Goal: Task Accomplishment & Management: Manage account settings

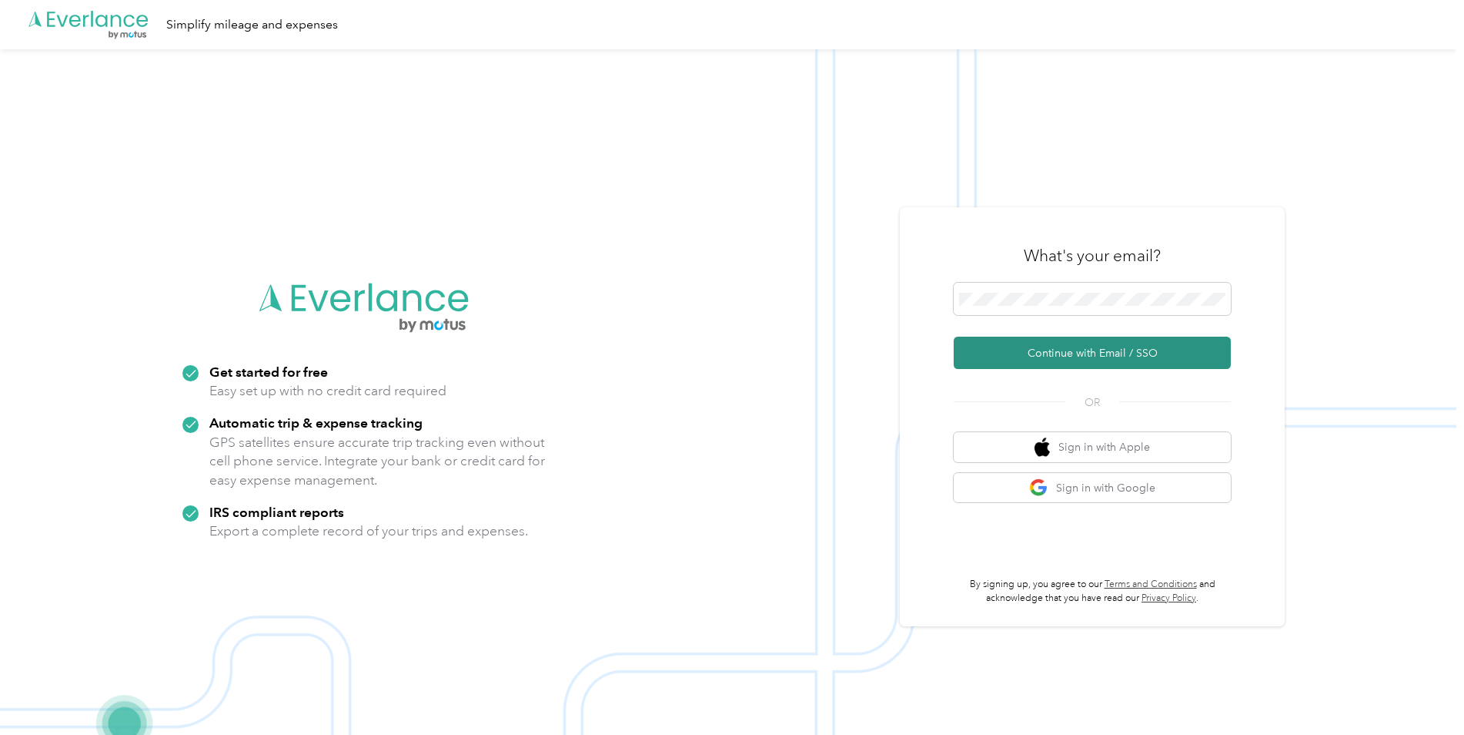
click at [1085, 354] on button "Continue with Email / SSO" at bounding box center [1092, 352] width 277 height 32
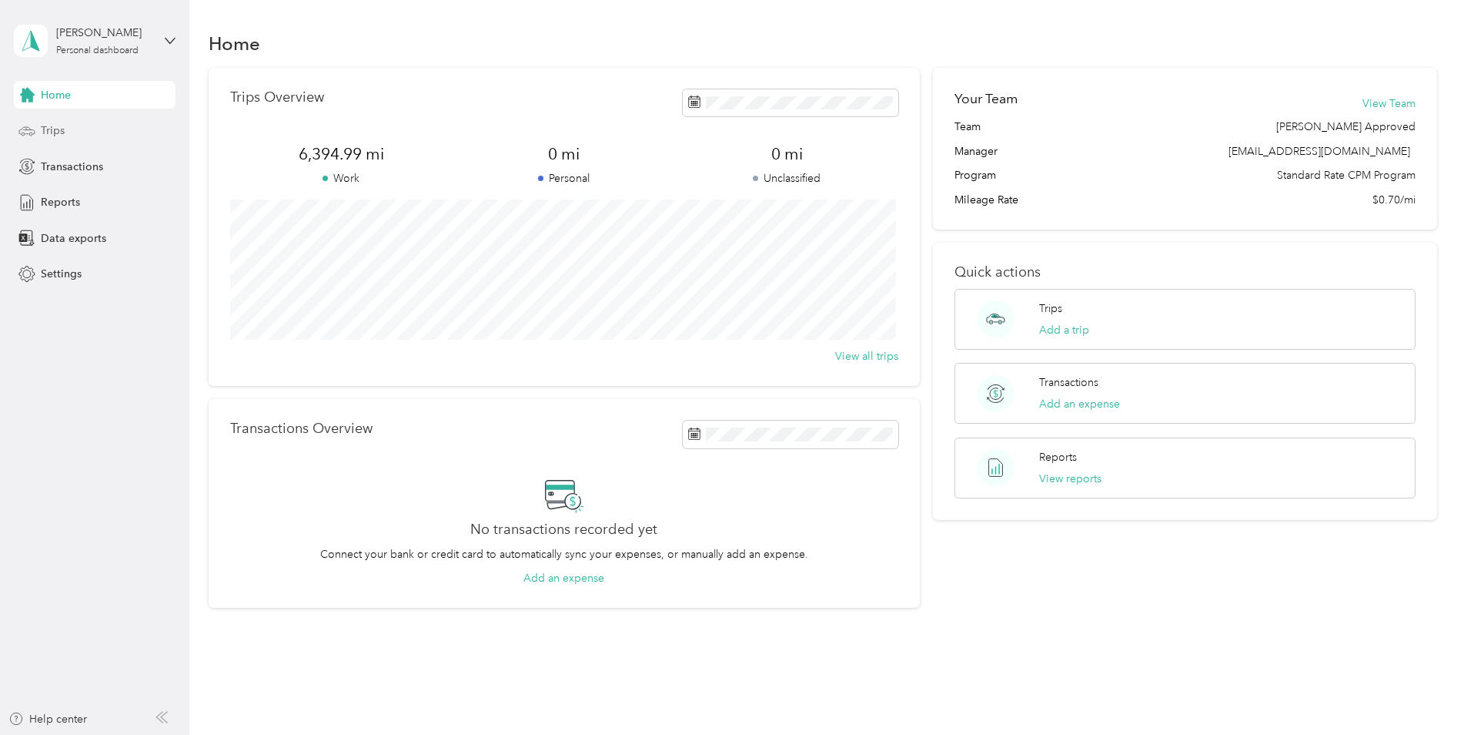
click at [45, 128] on span "Trips" at bounding box center [53, 130] width 24 height 16
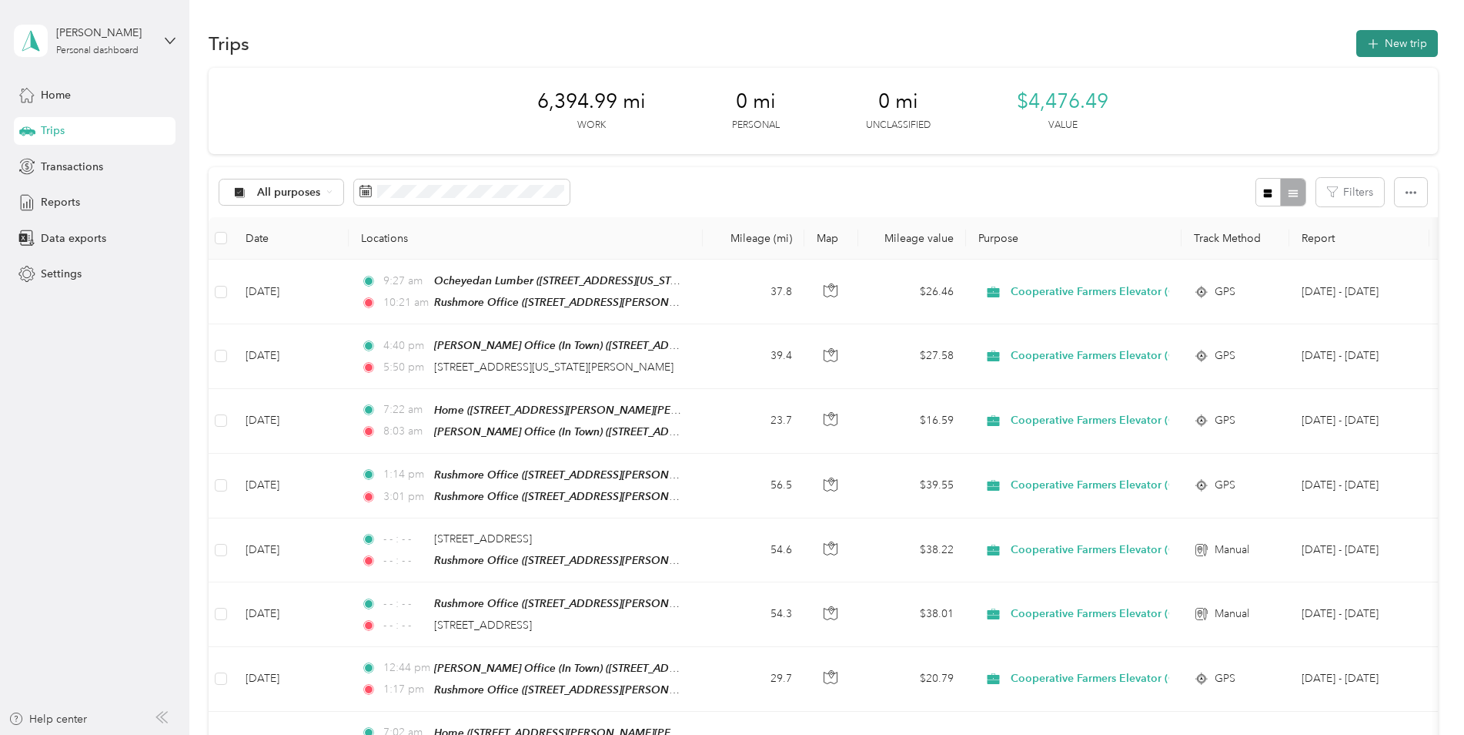
click at [1384, 41] on button "New trip" at bounding box center [1398, 43] width 82 height 27
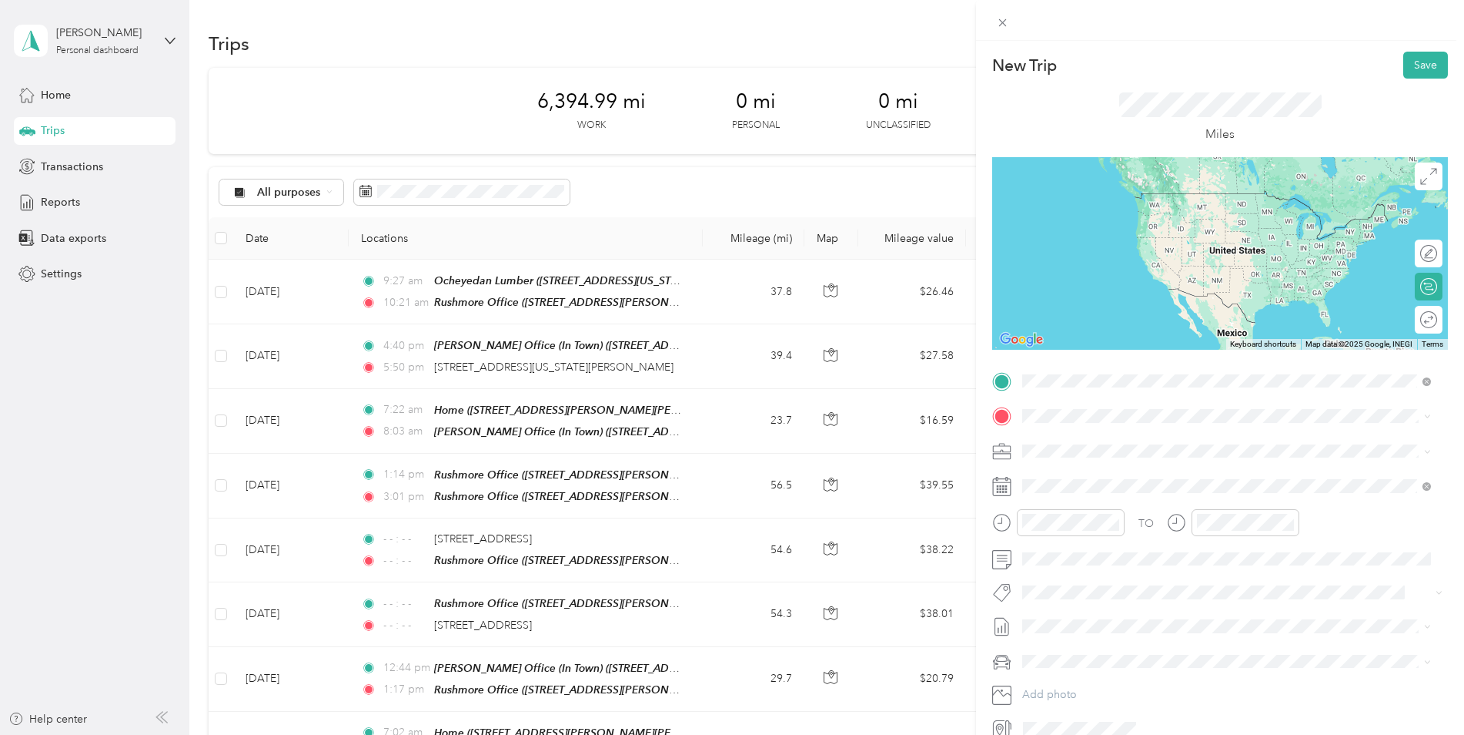
click at [1122, 447] on strong "Rushmore Office" at bounding box center [1147, 444] width 85 height 14
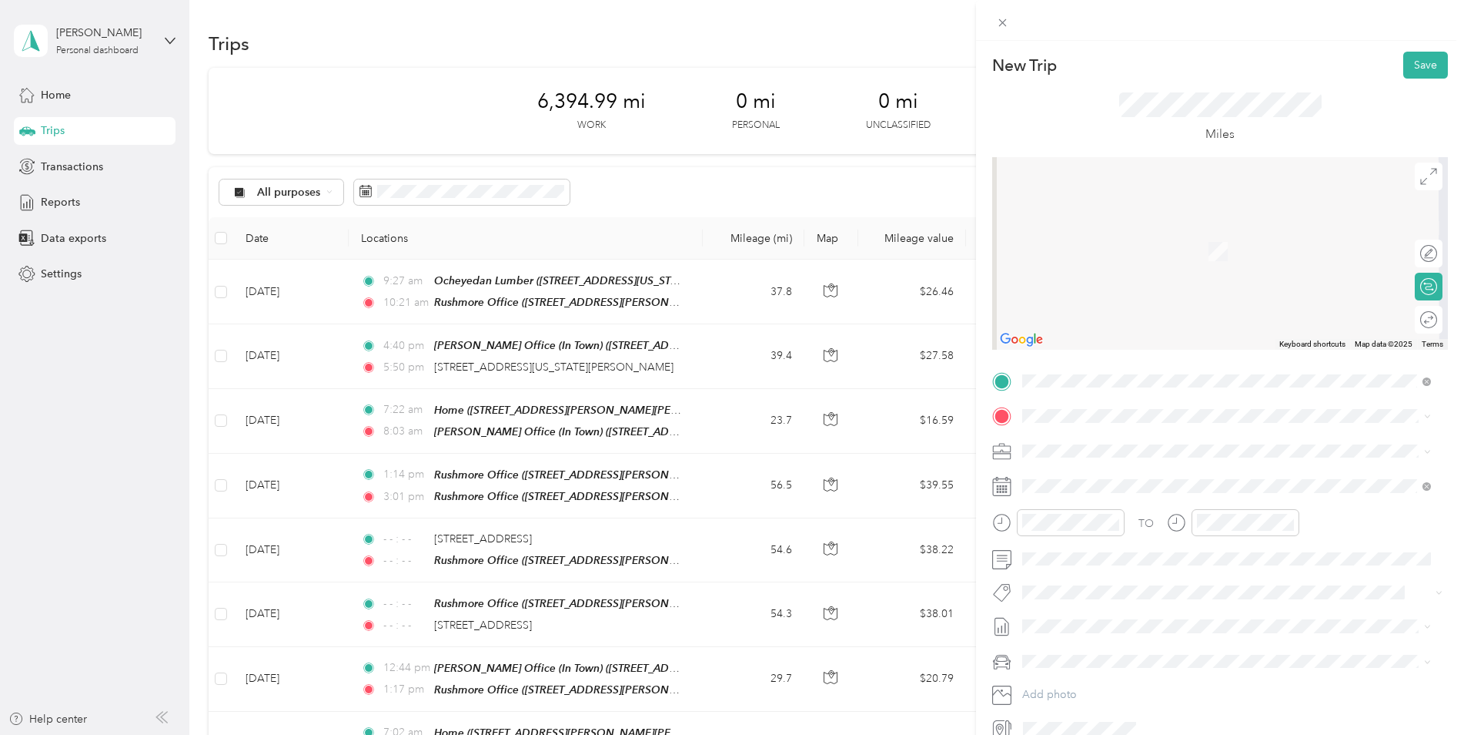
click at [1120, 483] on strong "[PERSON_NAME] Office" at bounding box center [1167, 476] width 125 height 14
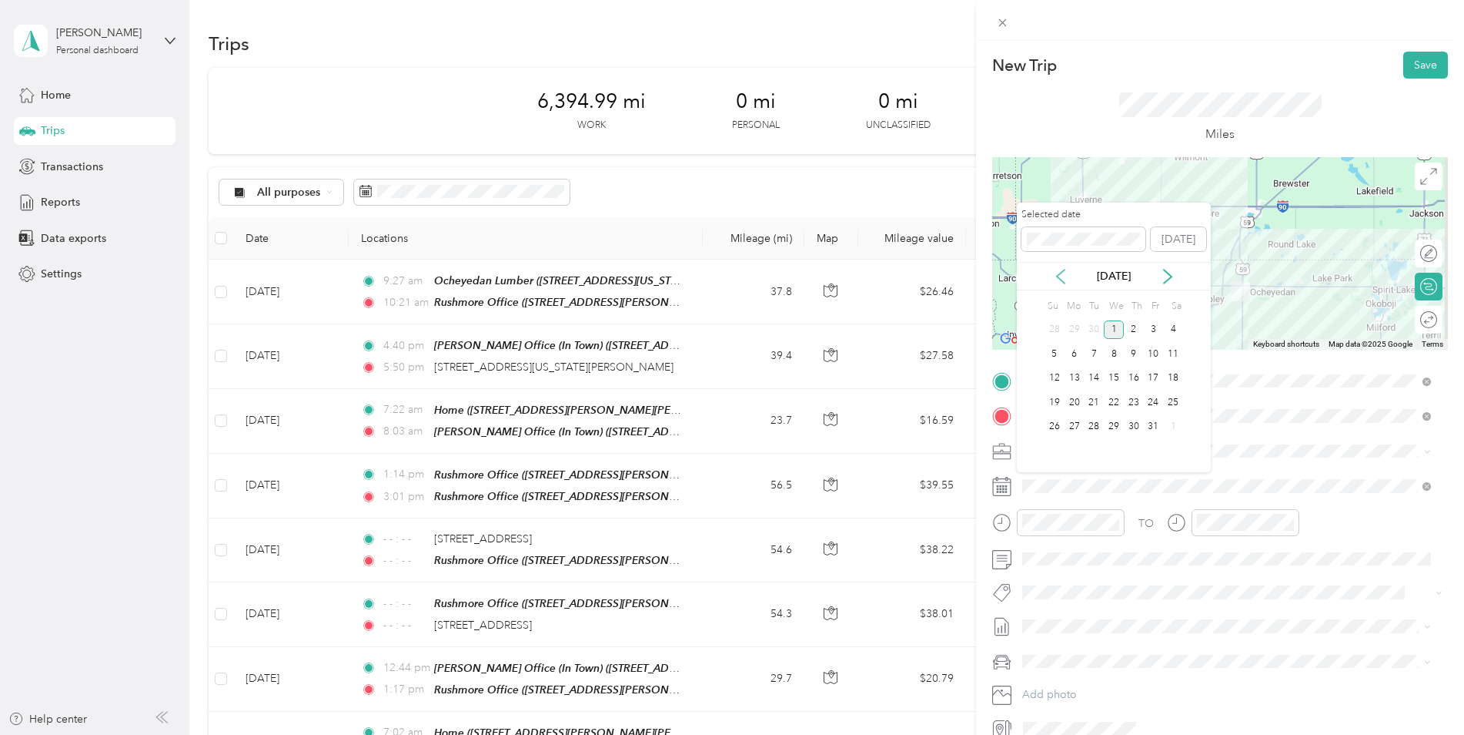
click at [1062, 273] on icon at bounding box center [1060, 276] width 15 height 15
click at [1096, 427] on div "30" at bounding box center [1094, 426] width 20 height 19
